Goal: Transaction & Acquisition: Register for event/course

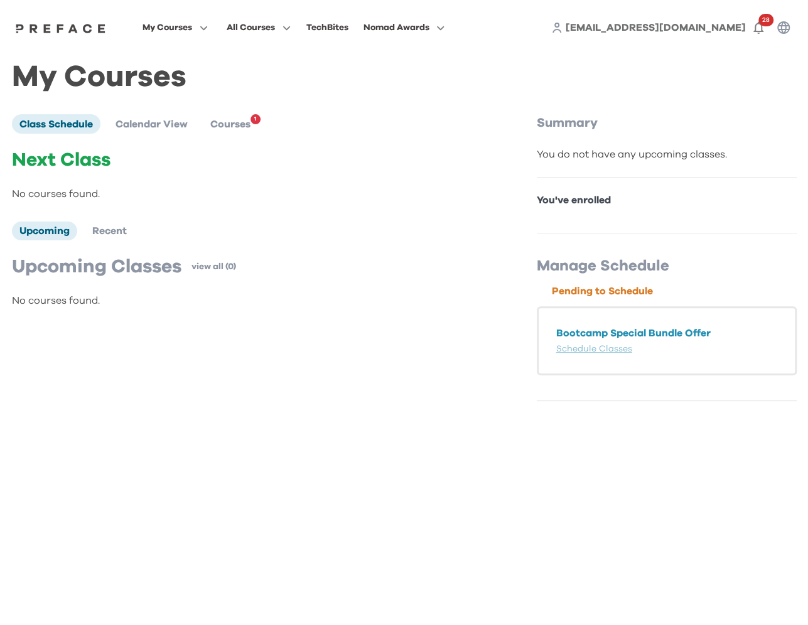
click at [173, 26] on span "My Courses" at bounding box center [167, 27] width 50 height 15
click at [161, 111] on span at bounding box center [175, 113] width 118 height 35
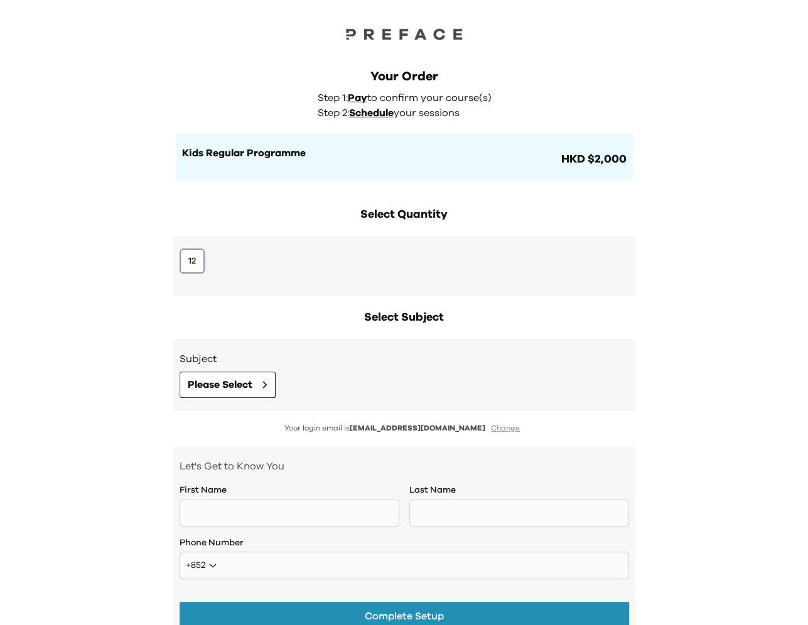
click at [200, 259] on button "12" at bounding box center [191, 260] width 25 height 25
click at [243, 382] on span "Please Select" at bounding box center [220, 384] width 65 height 15
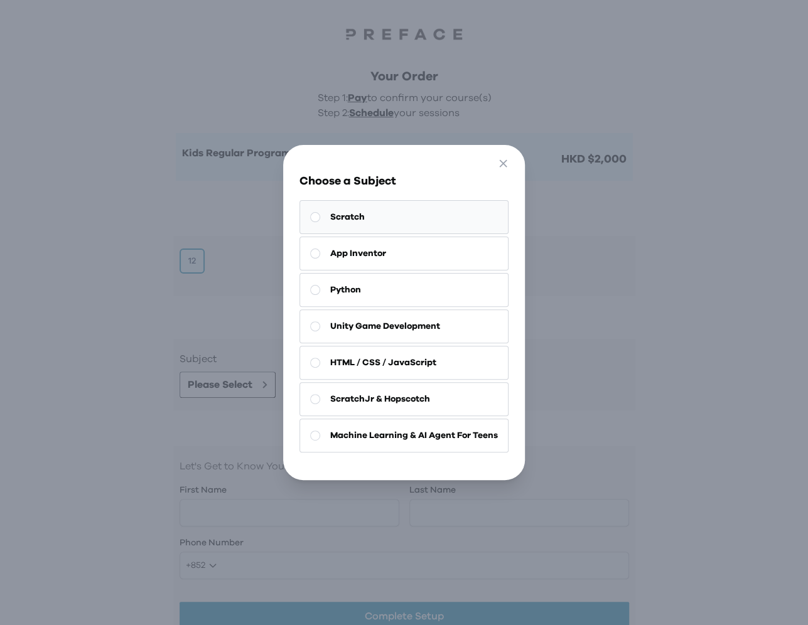
click at [368, 223] on button "Scratch" at bounding box center [403, 217] width 209 height 34
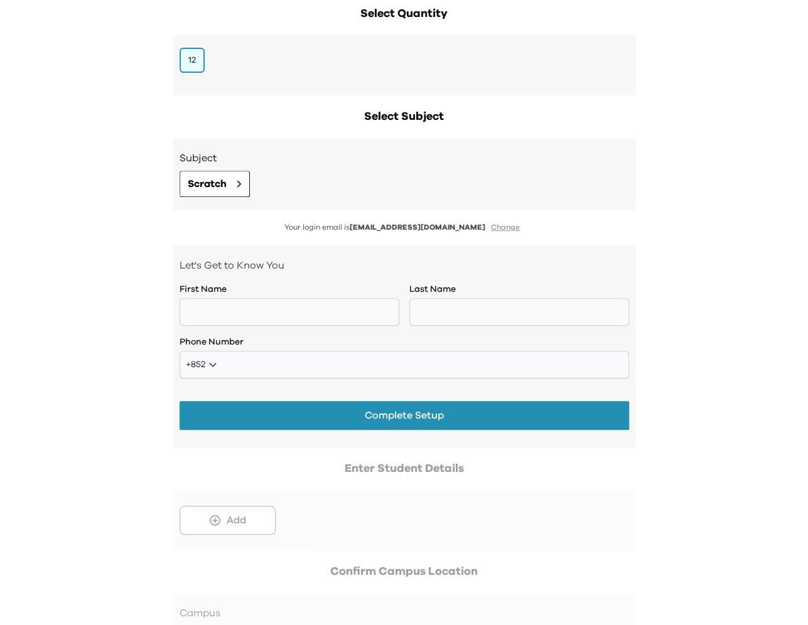
scroll to position [225, 0]
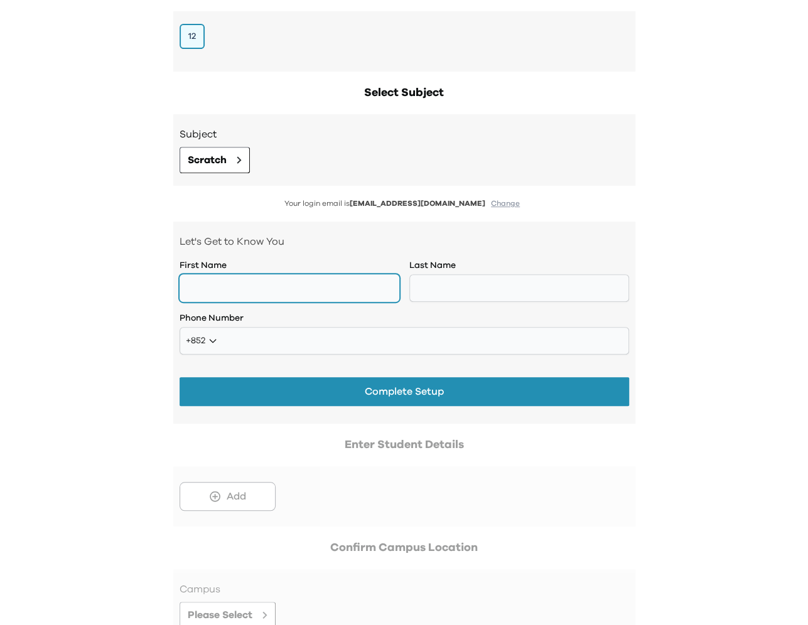
click at [358, 293] on input "text" at bounding box center [289, 288] width 220 height 28
type input "******"
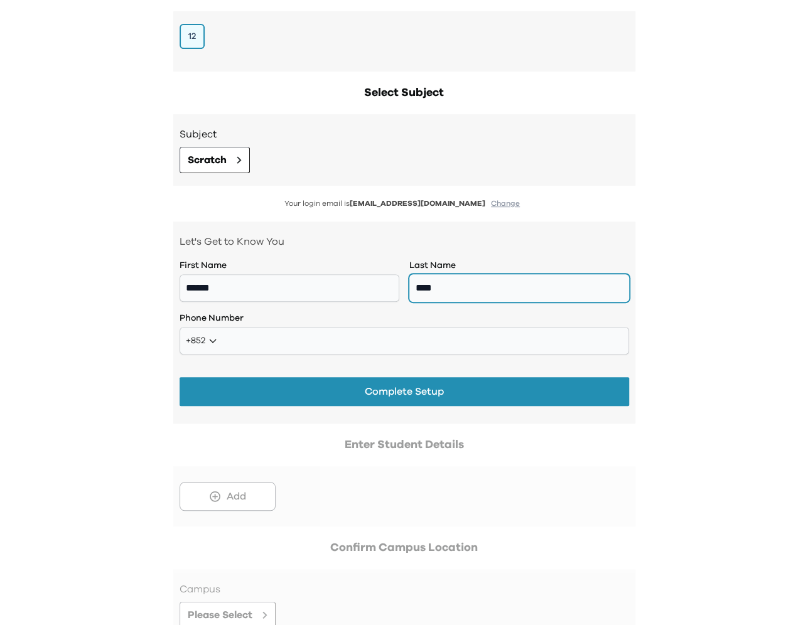
type input "****"
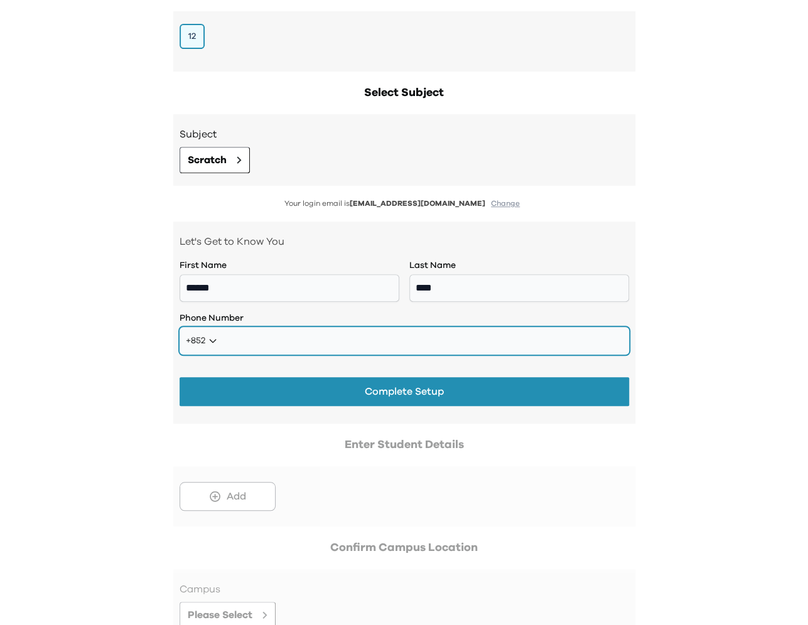
paste input "*********"
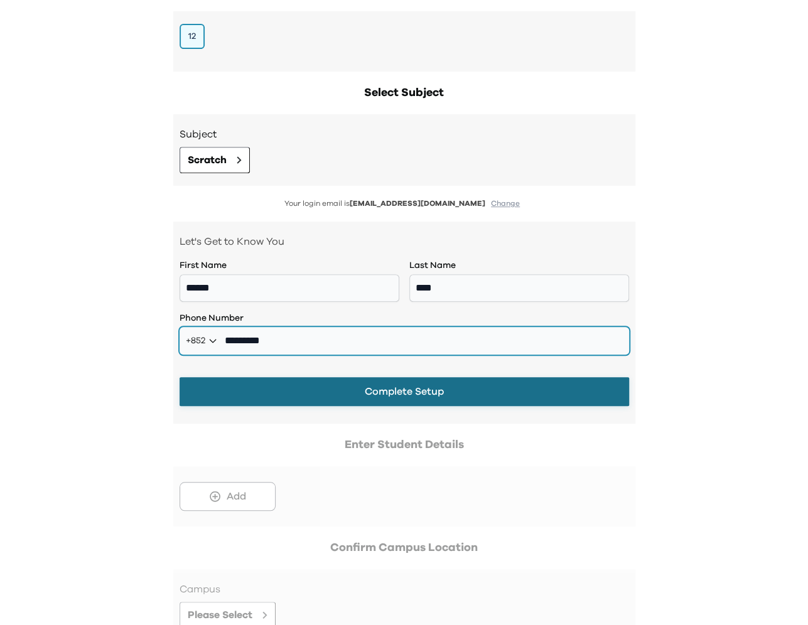
type input "*********"
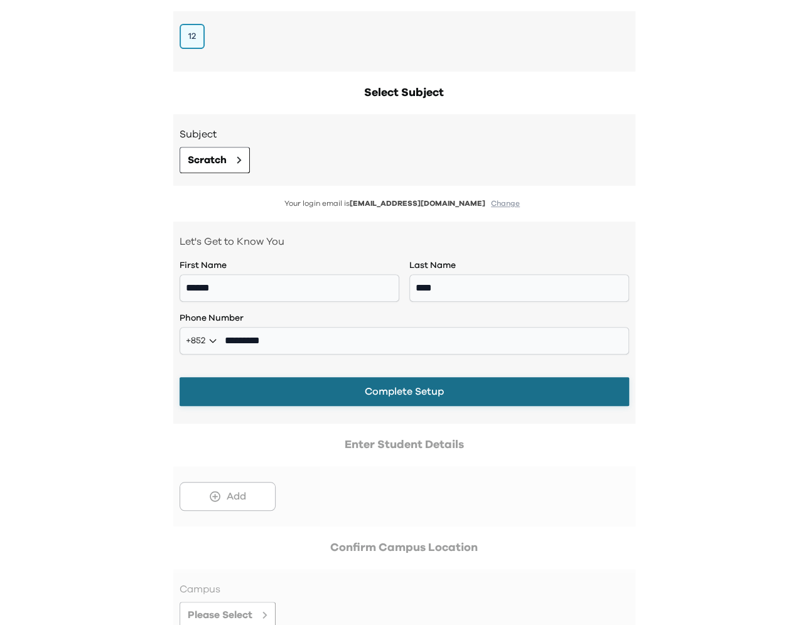
click at [358, 392] on button "Complete Setup" at bounding box center [403, 391] width 449 height 29
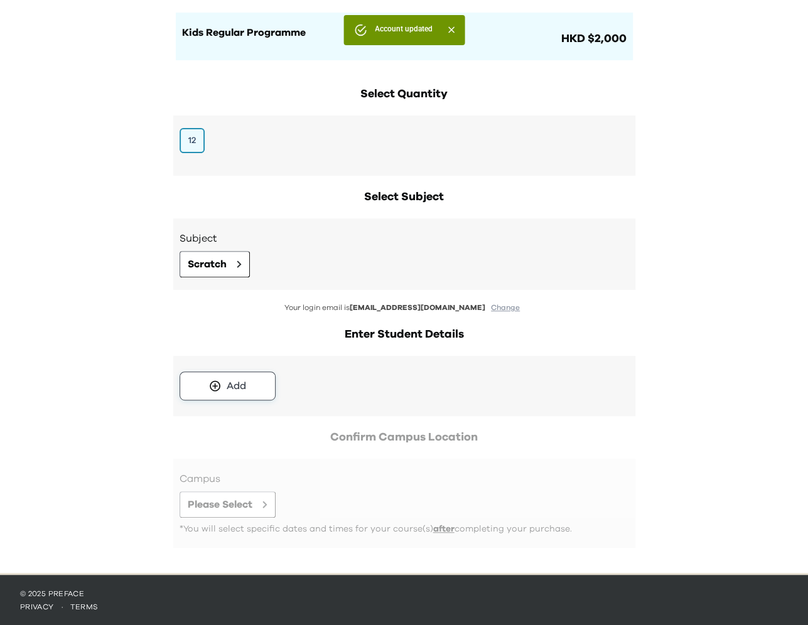
click at [237, 388] on div "Add" at bounding box center [236, 385] width 19 height 15
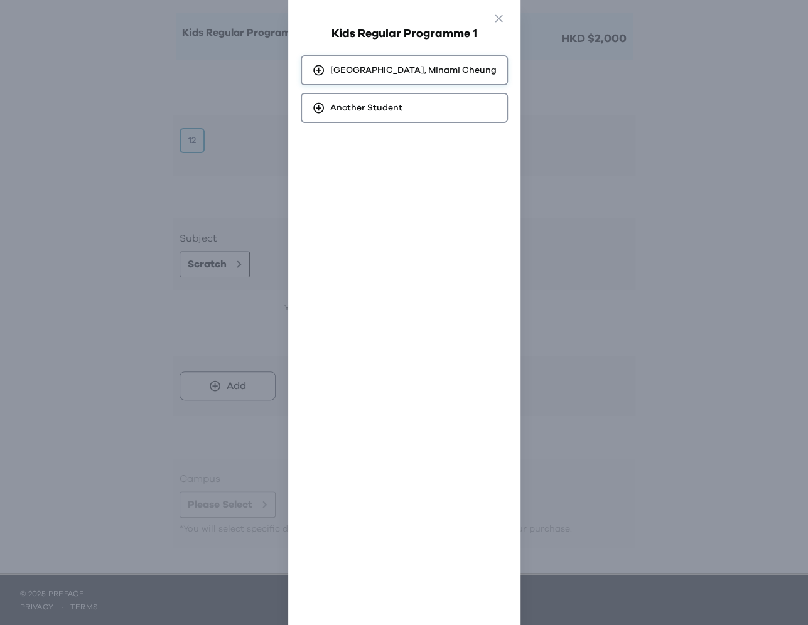
click at [360, 75] on span "[PERSON_NAME], [PERSON_NAME]" at bounding box center [413, 70] width 166 height 13
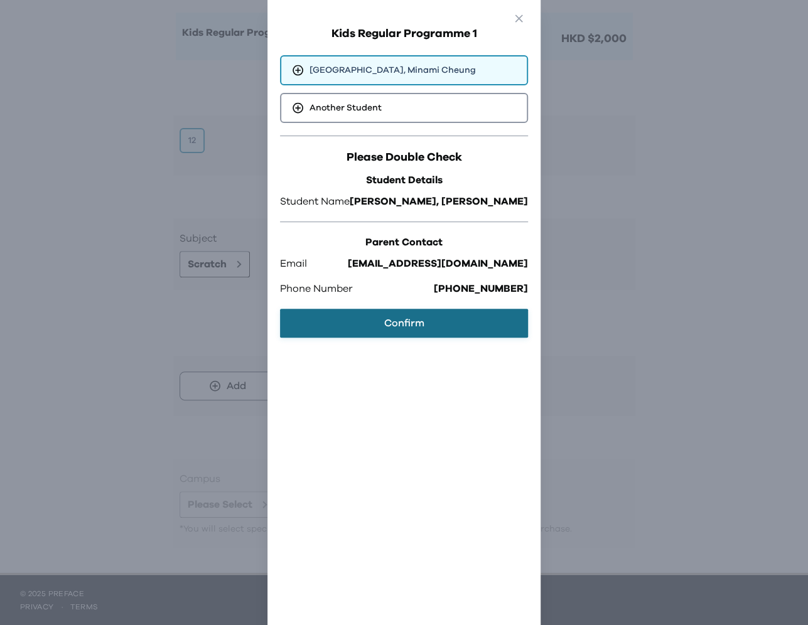
click at [461, 316] on button "Confirm" at bounding box center [404, 323] width 248 height 29
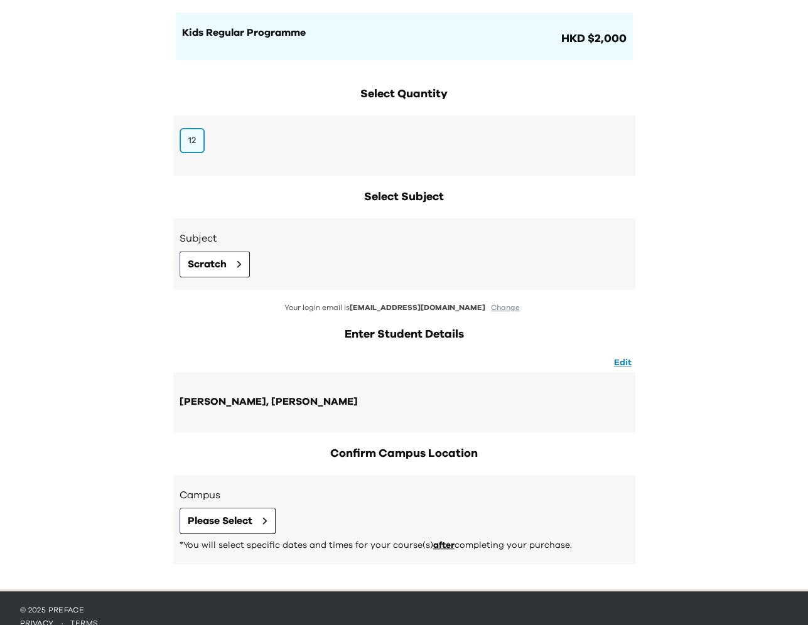
scroll to position [137, 0]
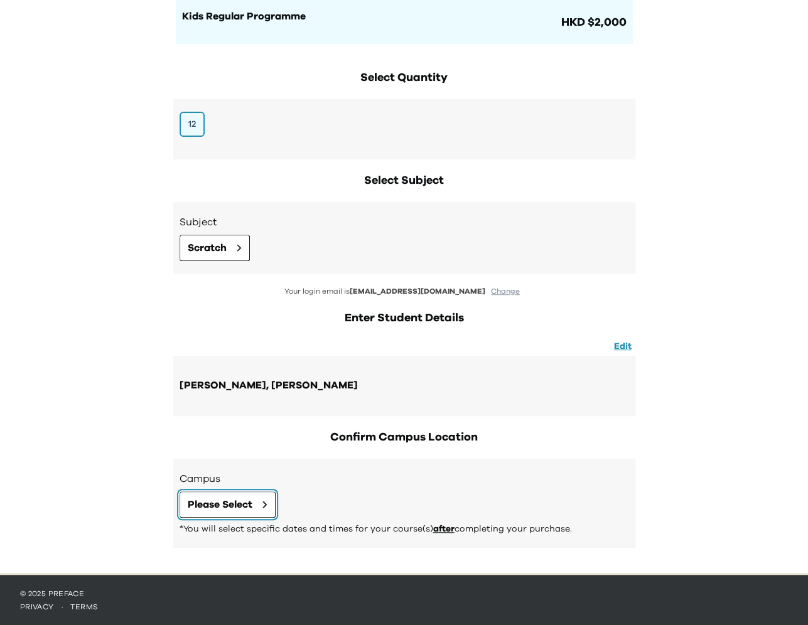
click at [262, 498] on button "Please Select" at bounding box center [227, 504] width 96 height 26
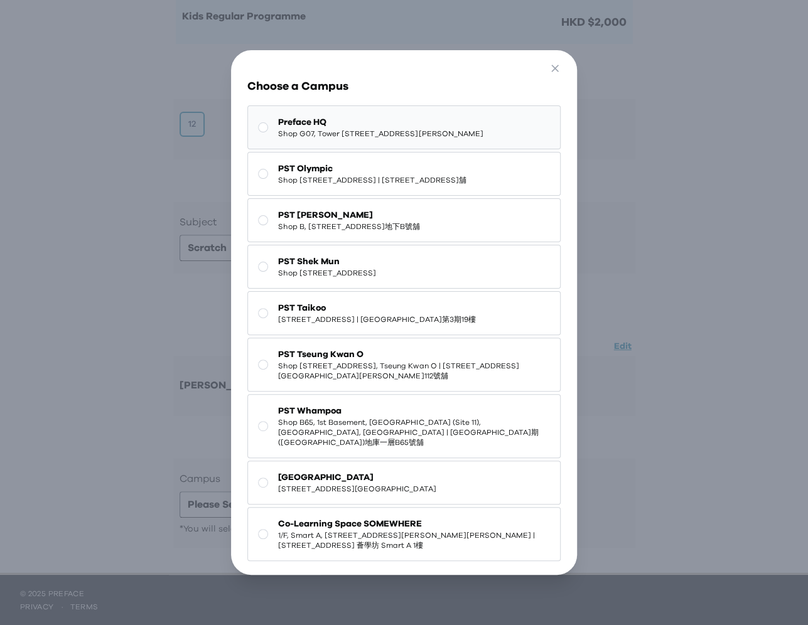
click at [385, 134] on span "Shop G07, Tower [STREET_ADDRESS][PERSON_NAME]" at bounding box center [380, 134] width 205 height 10
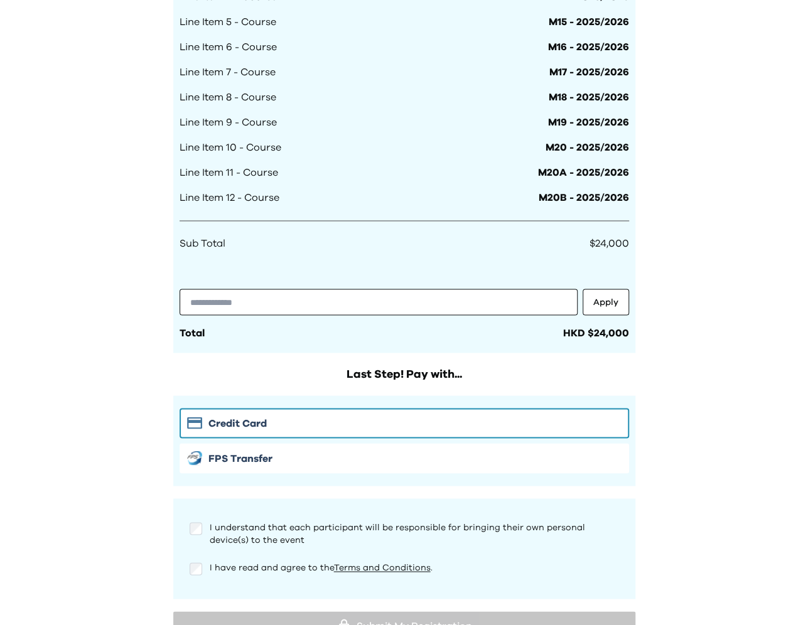
scroll to position [1045, 0]
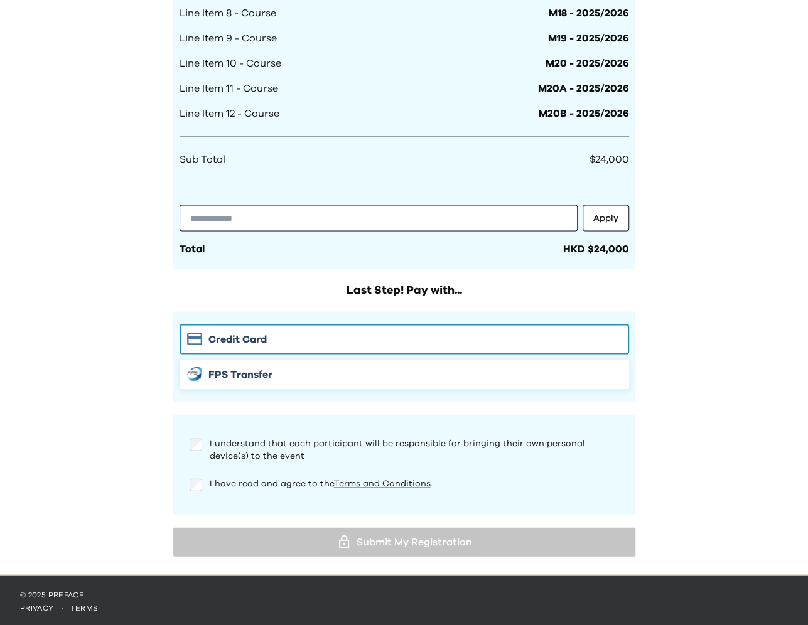
click at [218, 373] on span "FPS Transfer" at bounding box center [240, 373] width 64 height 15
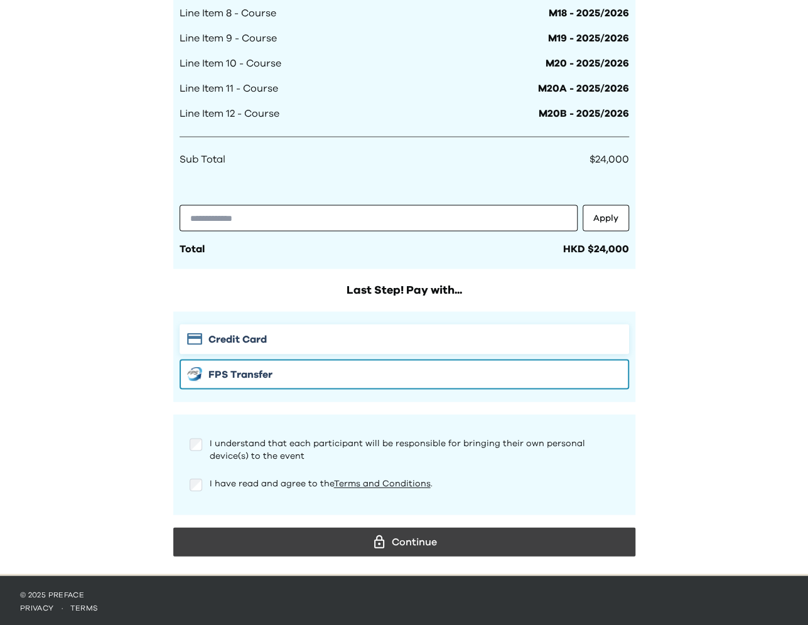
click at [322, 339] on div "Credit Card" at bounding box center [404, 338] width 434 height 15
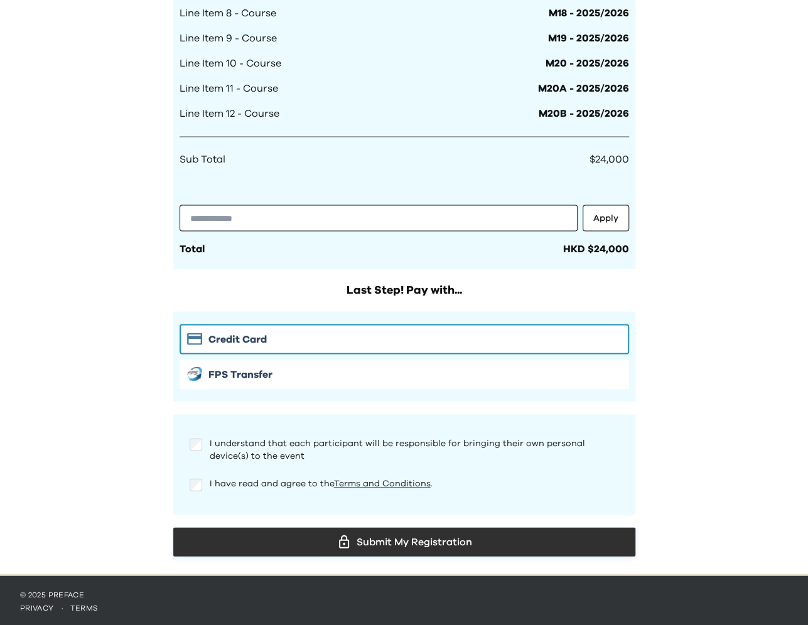
click at [442, 536] on div "Submit My Registration" at bounding box center [404, 541] width 442 height 19
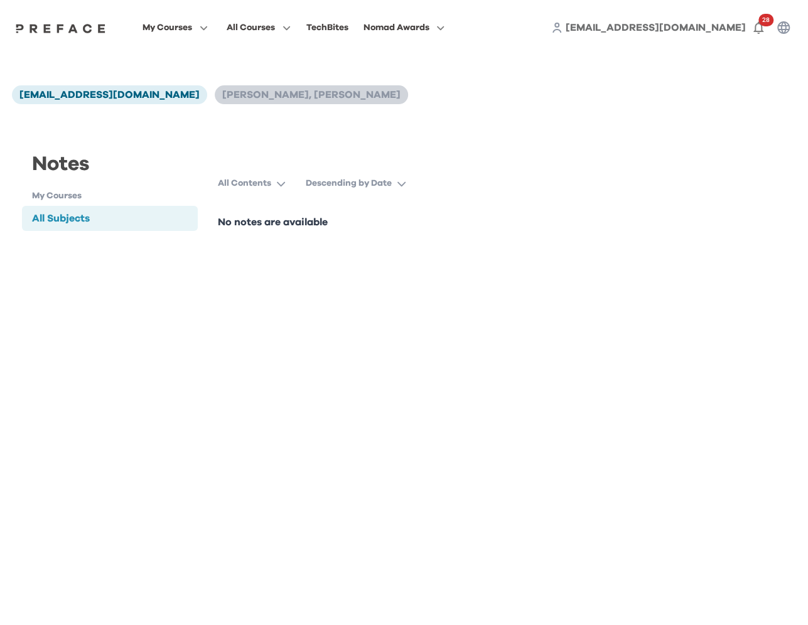
click at [222, 95] on span "[PERSON_NAME], [PERSON_NAME]" at bounding box center [311, 95] width 178 height 10
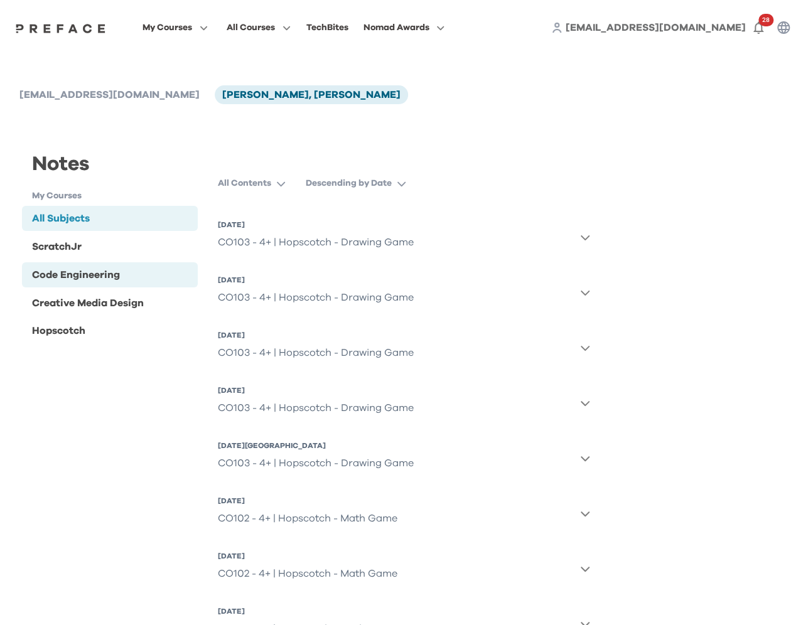
click at [97, 279] on div "Code Engineering" at bounding box center [76, 274] width 88 height 15
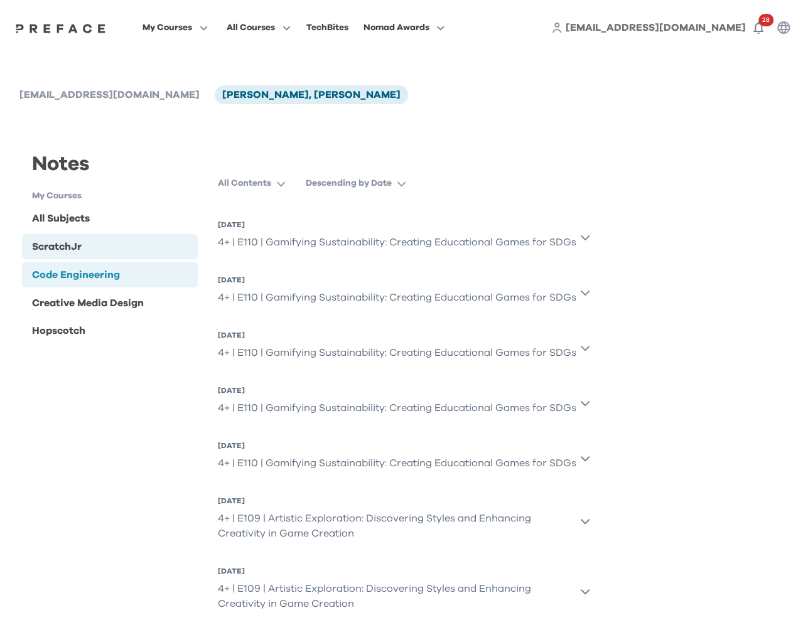
click at [44, 251] on div "ScratchJr" at bounding box center [57, 246] width 50 height 15
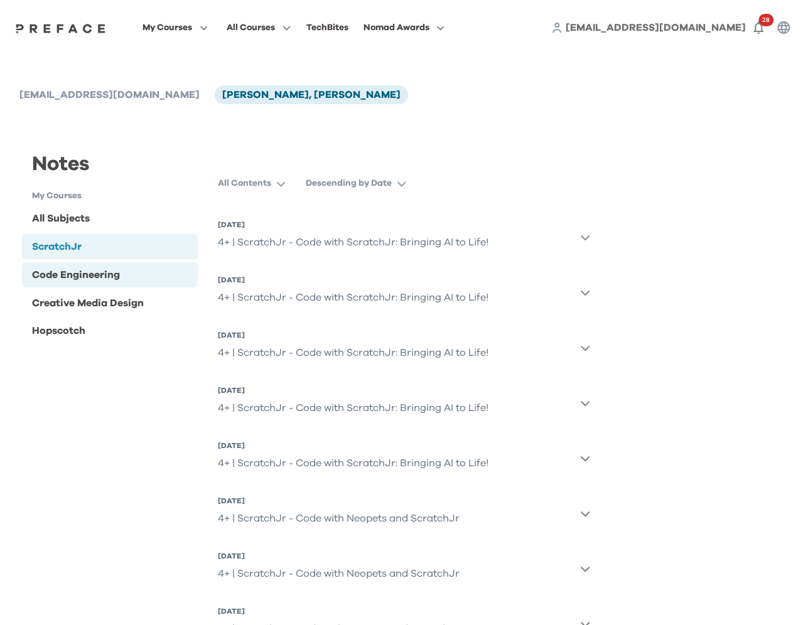
click at [66, 280] on div "Code Engineering" at bounding box center [76, 274] width 88 height 15
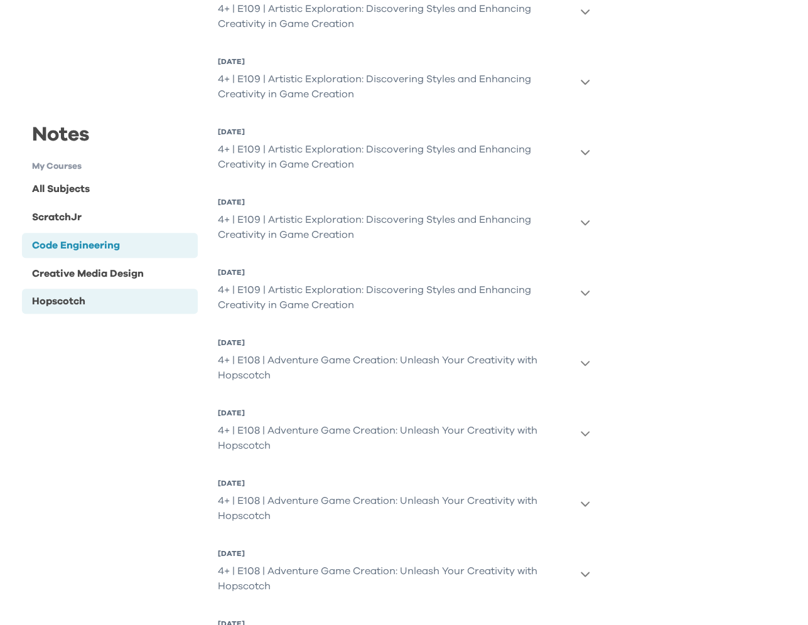
click at [68, 299] on div "Hopscotch" at bounding box center [58, 301] width 53 height 15
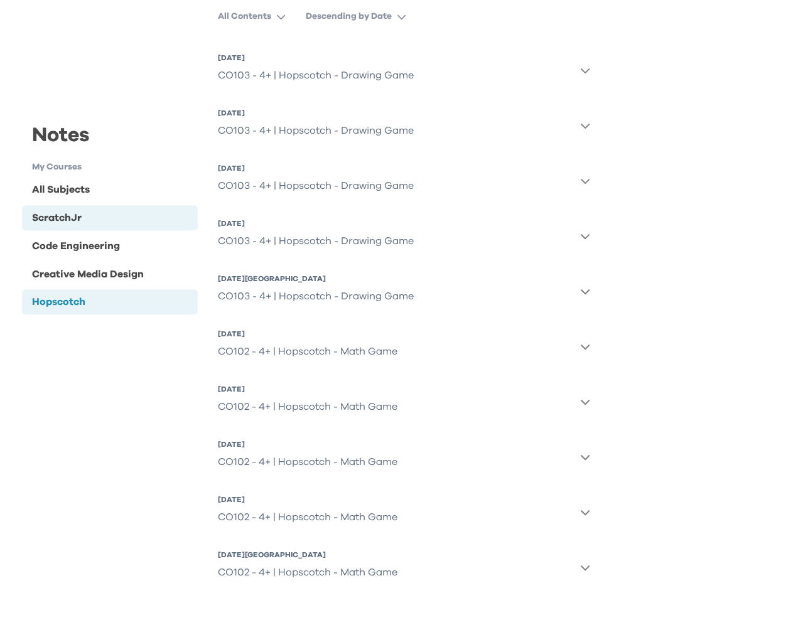
scroll to position [167, 0]
click at [68, 220] on div "ScratchJr" at bounding box center [57, 217] width 50 height 15
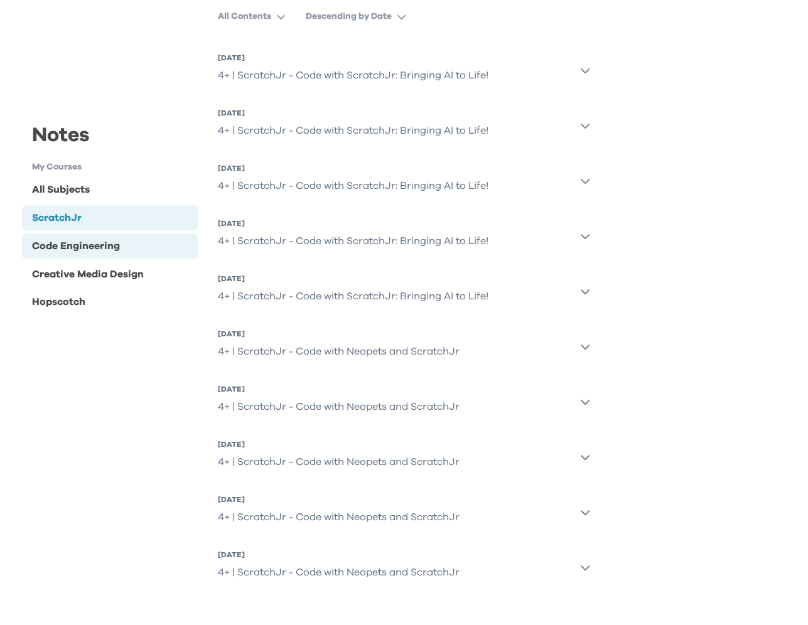
click at [73, 248] on div "Code Engineering" at bounding box center [76, 245] width 88 height 15
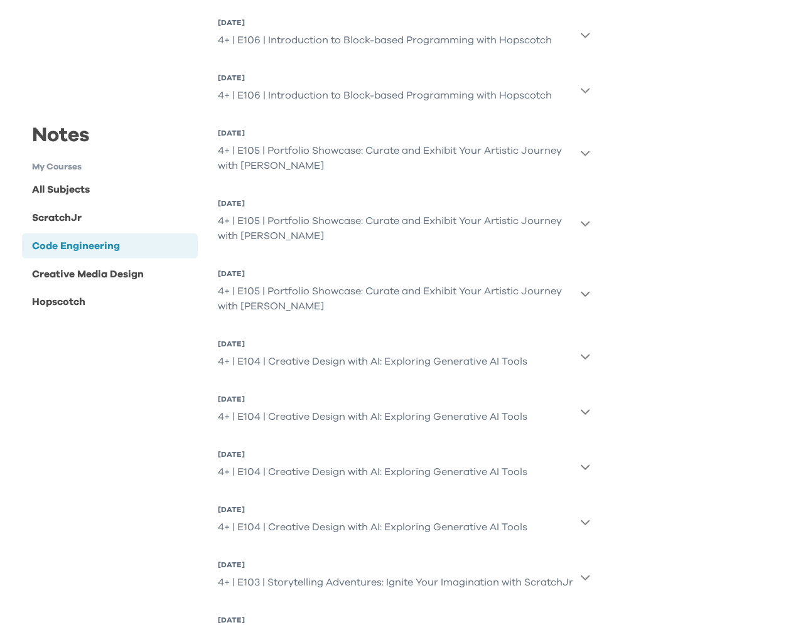
scroll to position [1618, 0]
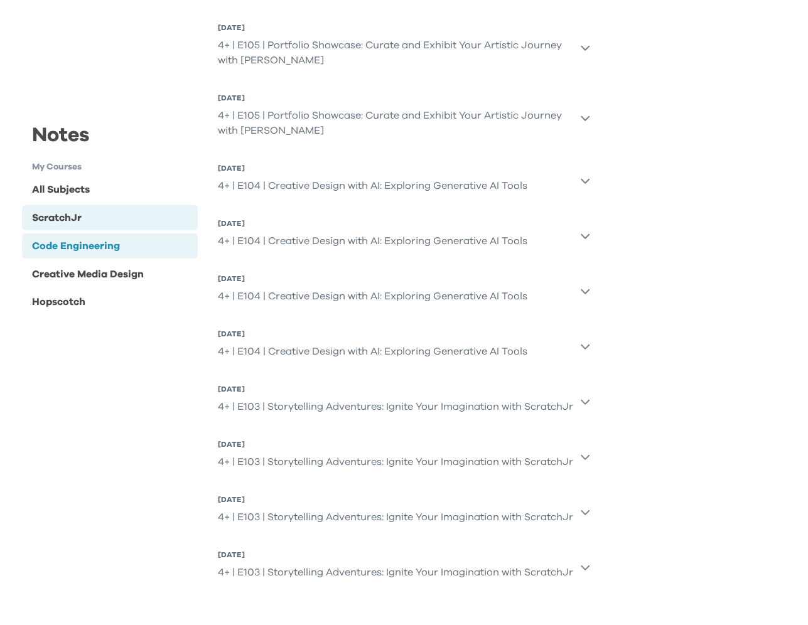
click at [60, 221] on div "ScratchJr" at bounding box center [57, 217] width 50 height 15
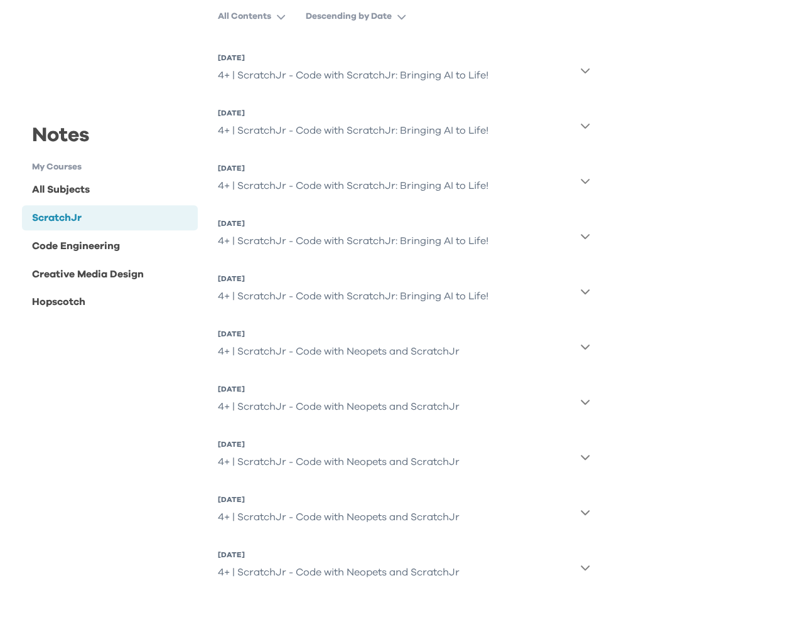
scroll to position [167, 0]
click at [58, 300] on div "Hopscotch" at bounding box center [58, 301] width 53 height 15
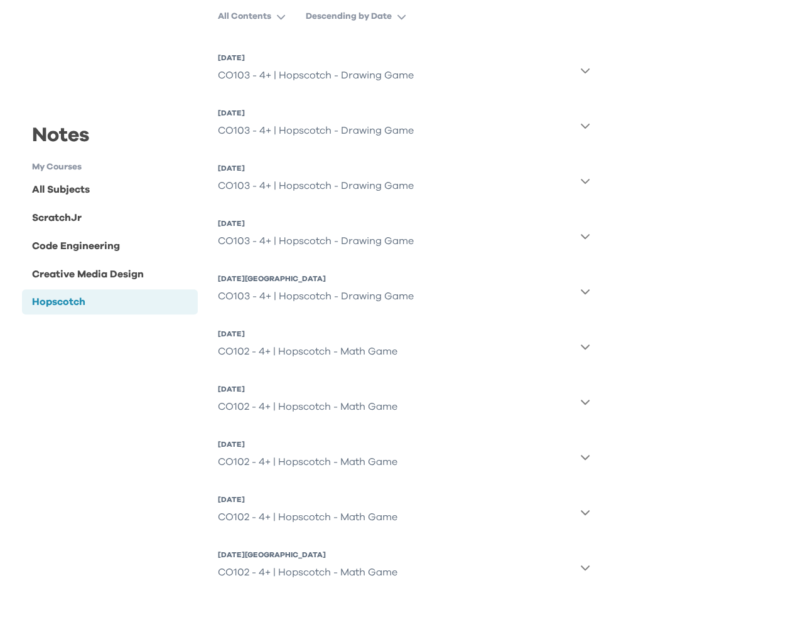
scroll to position [0, 0]
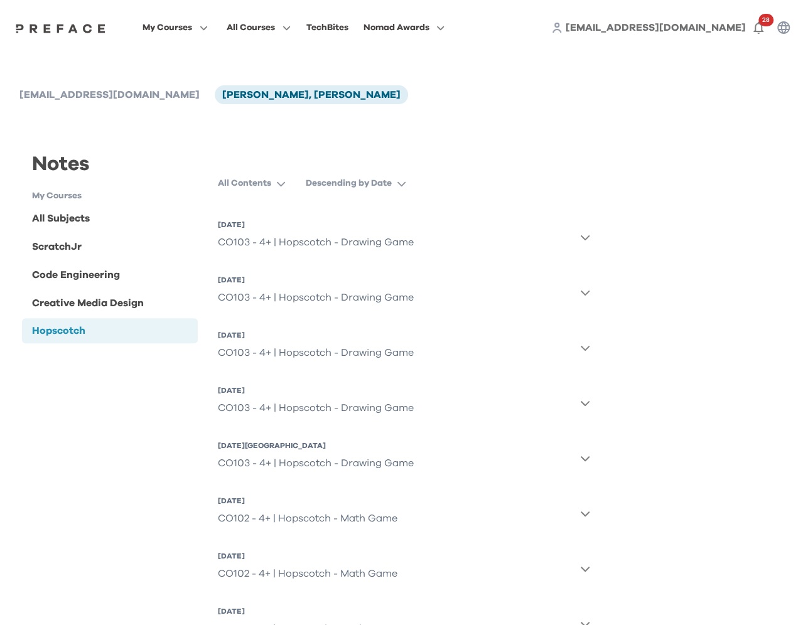
click at [726, 30] on span "[EMAIL_ADDRESS][DOMAIN_NAME]" at bounding box center [655, 28] width 180 height 10
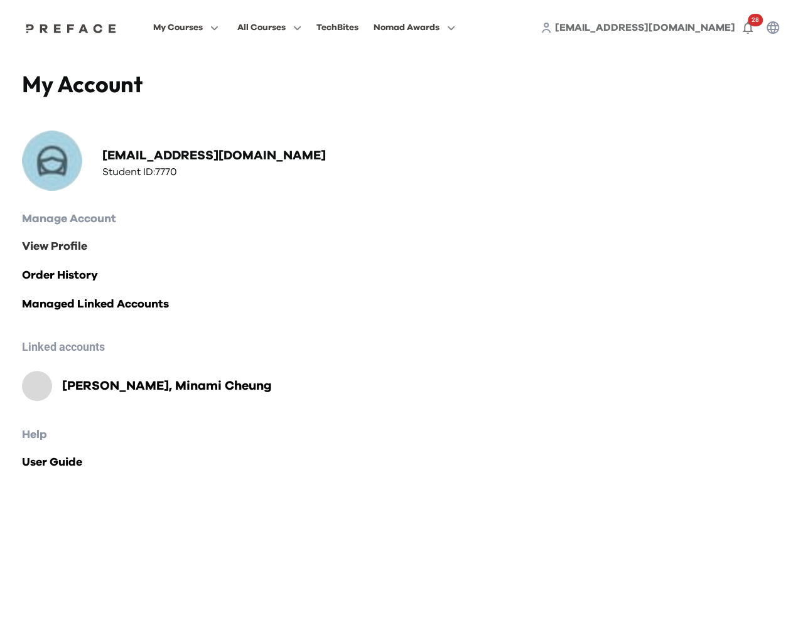
click at [59, 243] on link "View Profile" at bounding box center [404, 247] width 764 height 18
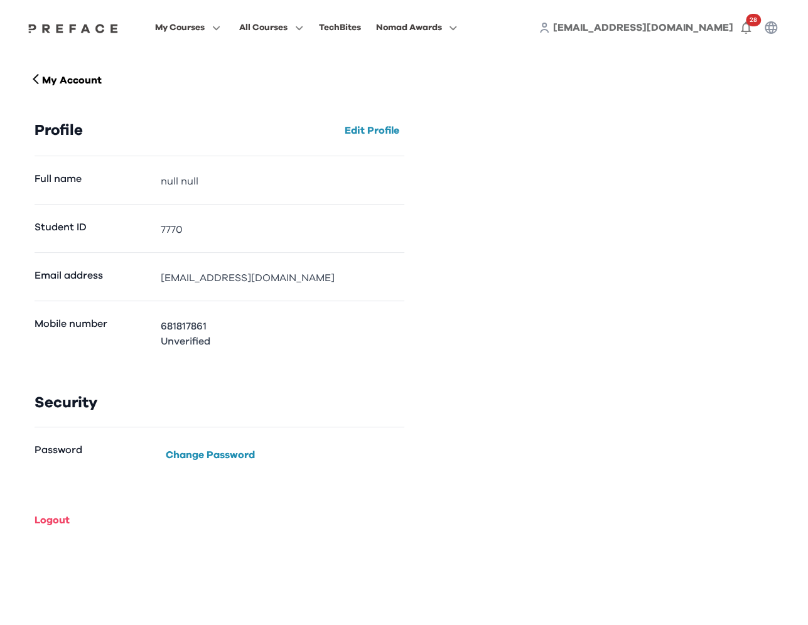
click at [172, 326] on p "681817861" at bounding box center [186, 326] width 50 height 15
copy p "681817861"
